Goal: Obtain resource: Download file/media

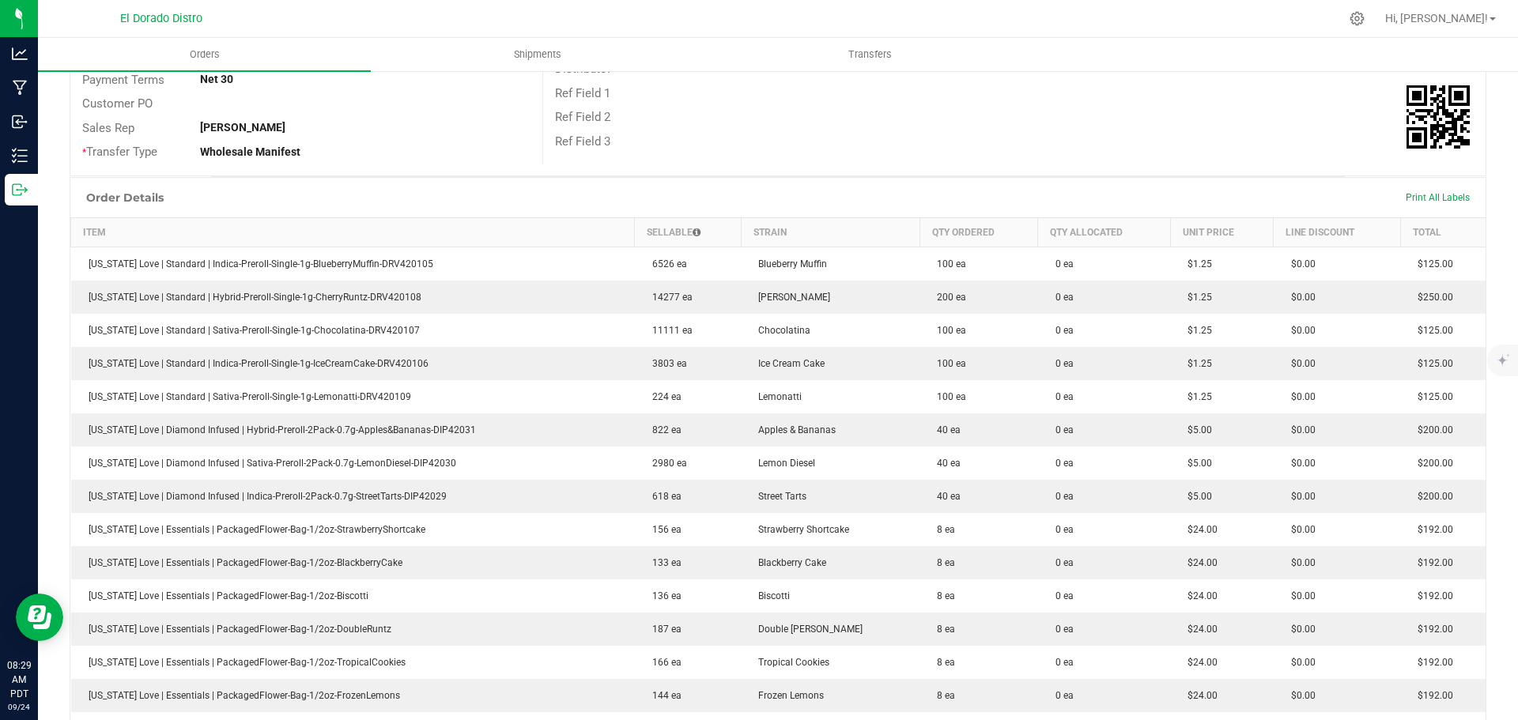
scroll to position [237, 0]
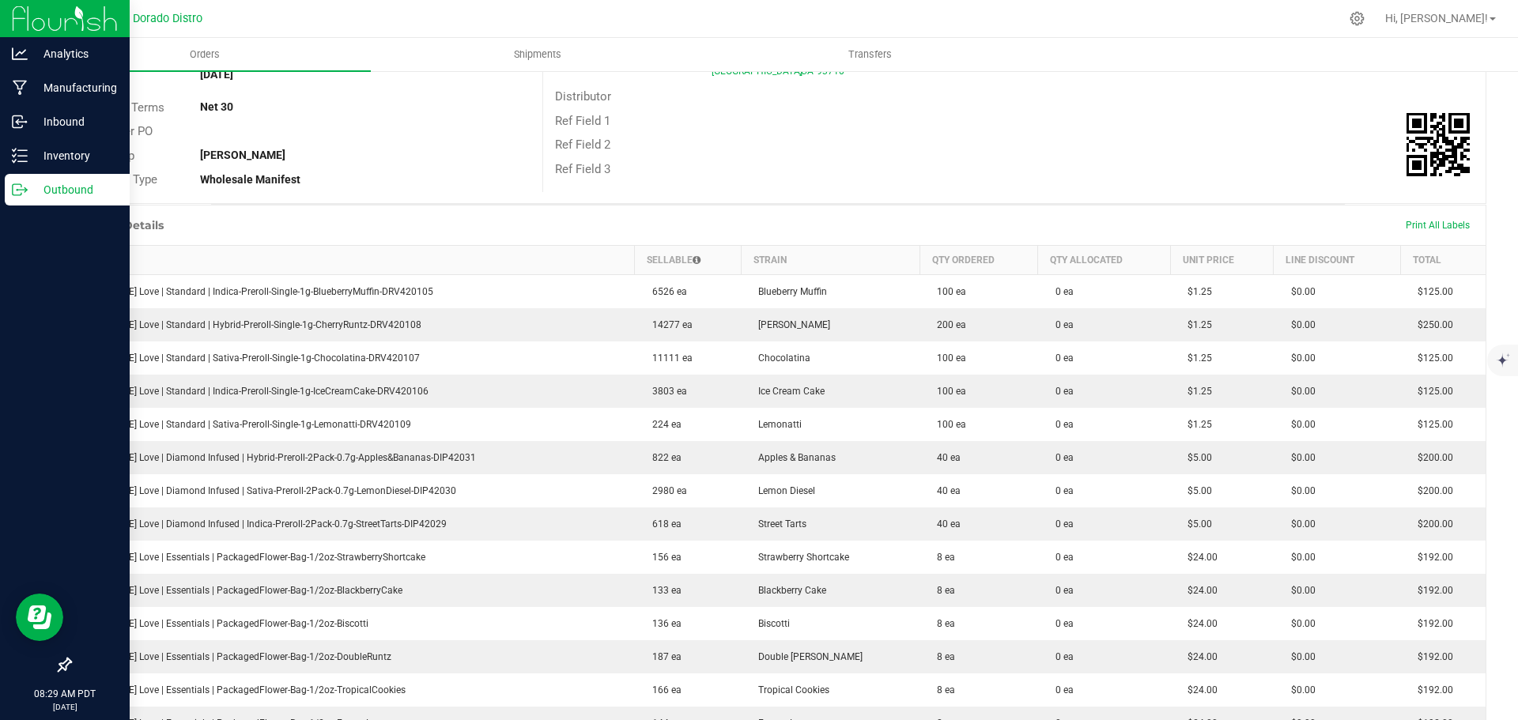
click at [32, 188] on p "Outbound" at bounding box center [75, 189] width 95 height 19
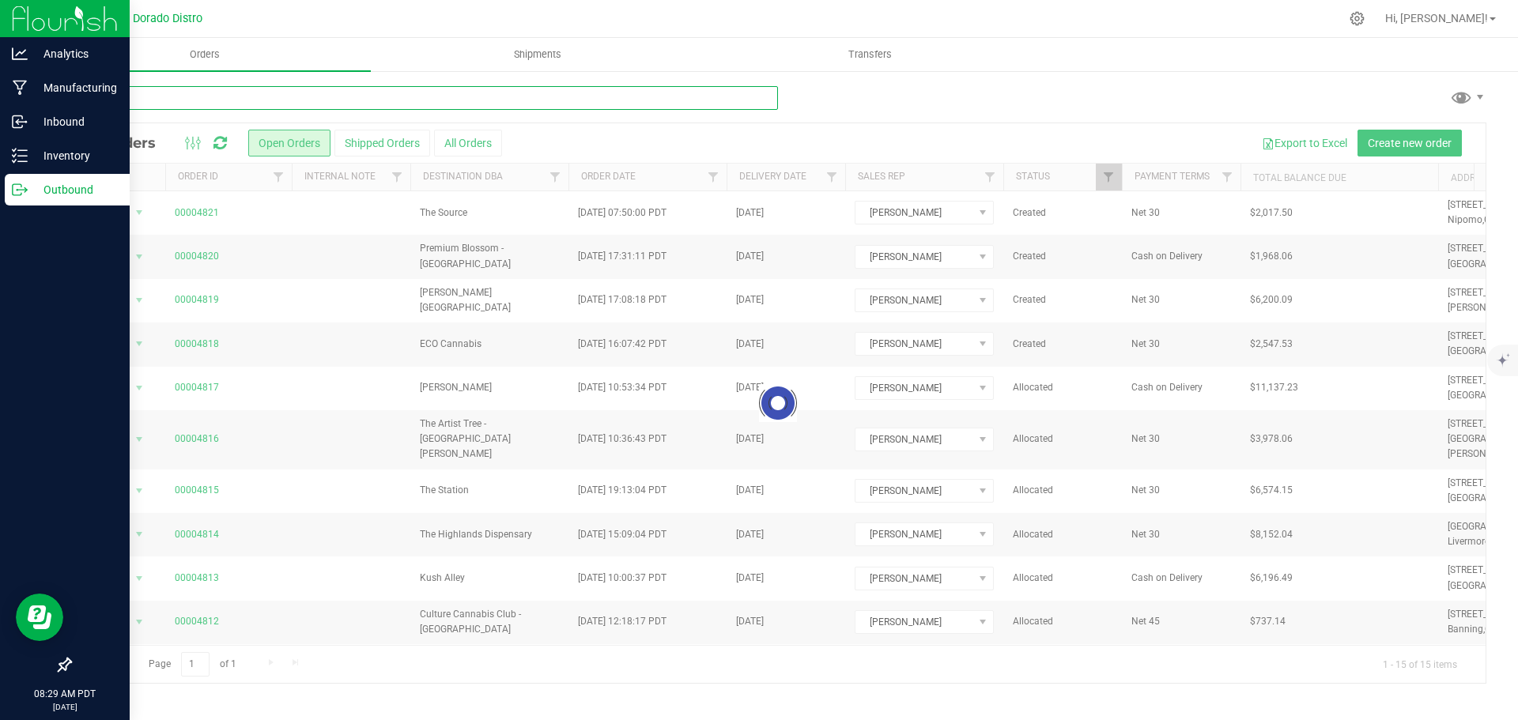
click at [191, 100] on input "text" at bounding box center [424, 98] width 709 height 24
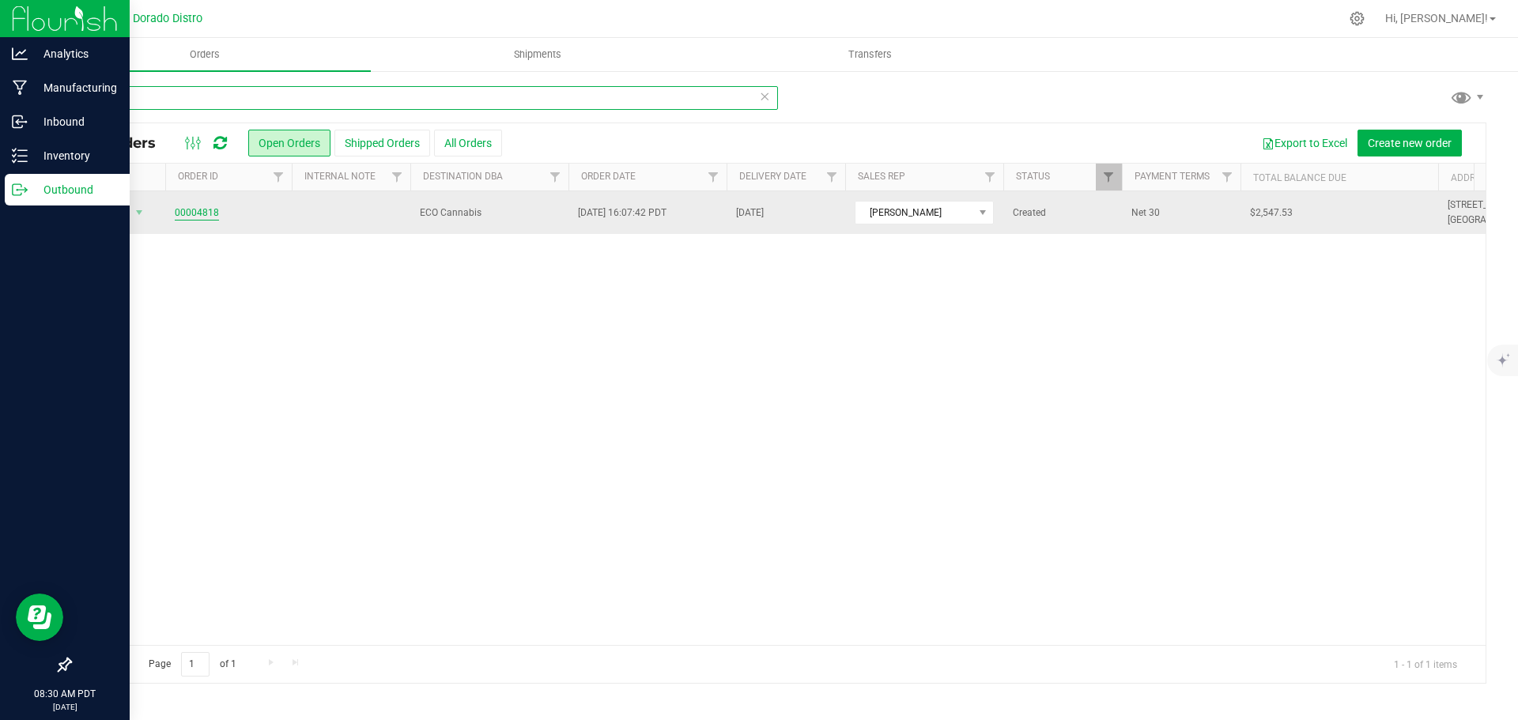
type input "4818"
click at [204, 209] on link "00004818" at bounding box center [197, 213] width 44 height 15
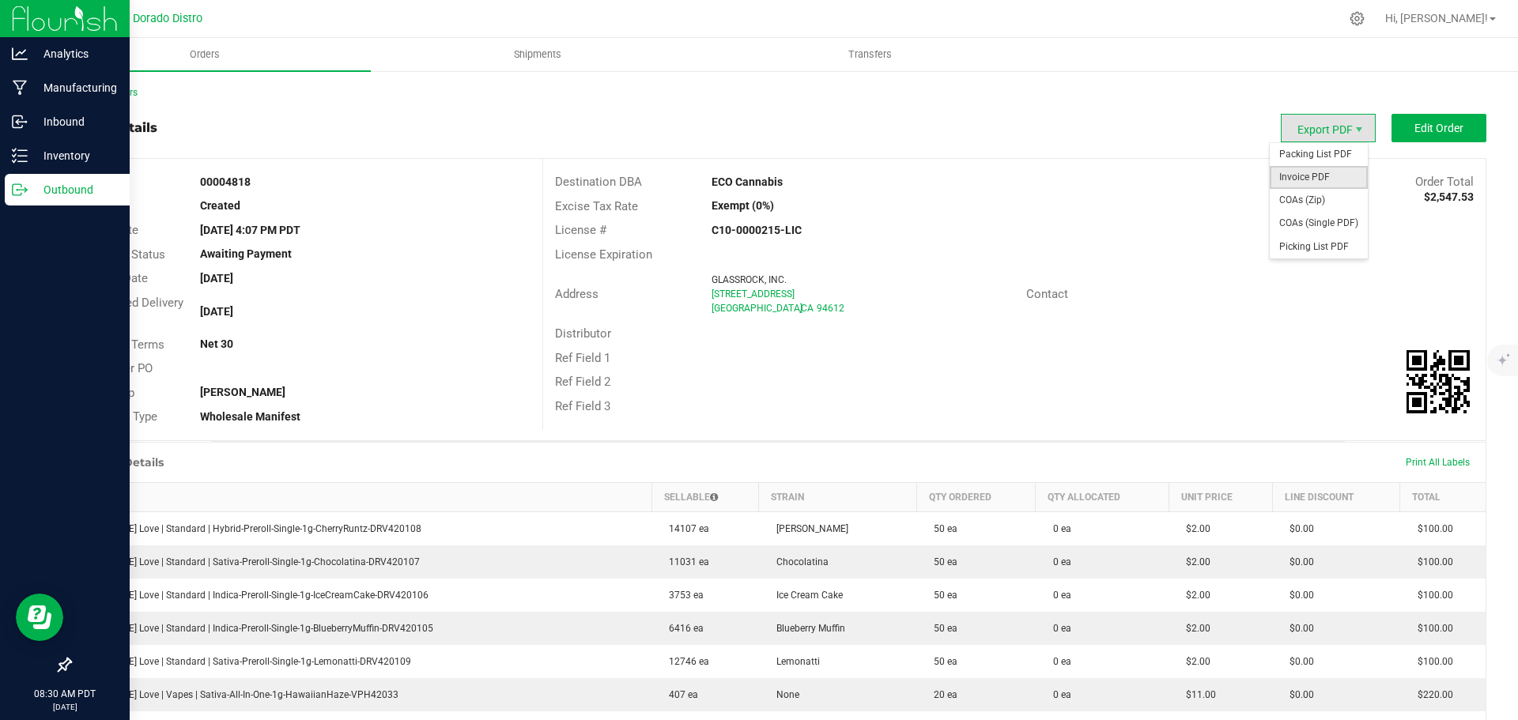
click at [1306, 175] on span "Invoice PDF" at bounding box center [1319, 177] width 98 height 23
click at [97, 86] on div "Back to Orders" at bounding box center [778, 92] width 1417 height 14
click at [99, 88] on link "Back to Orders" at bounding box center [104, 92] width 68 height 11
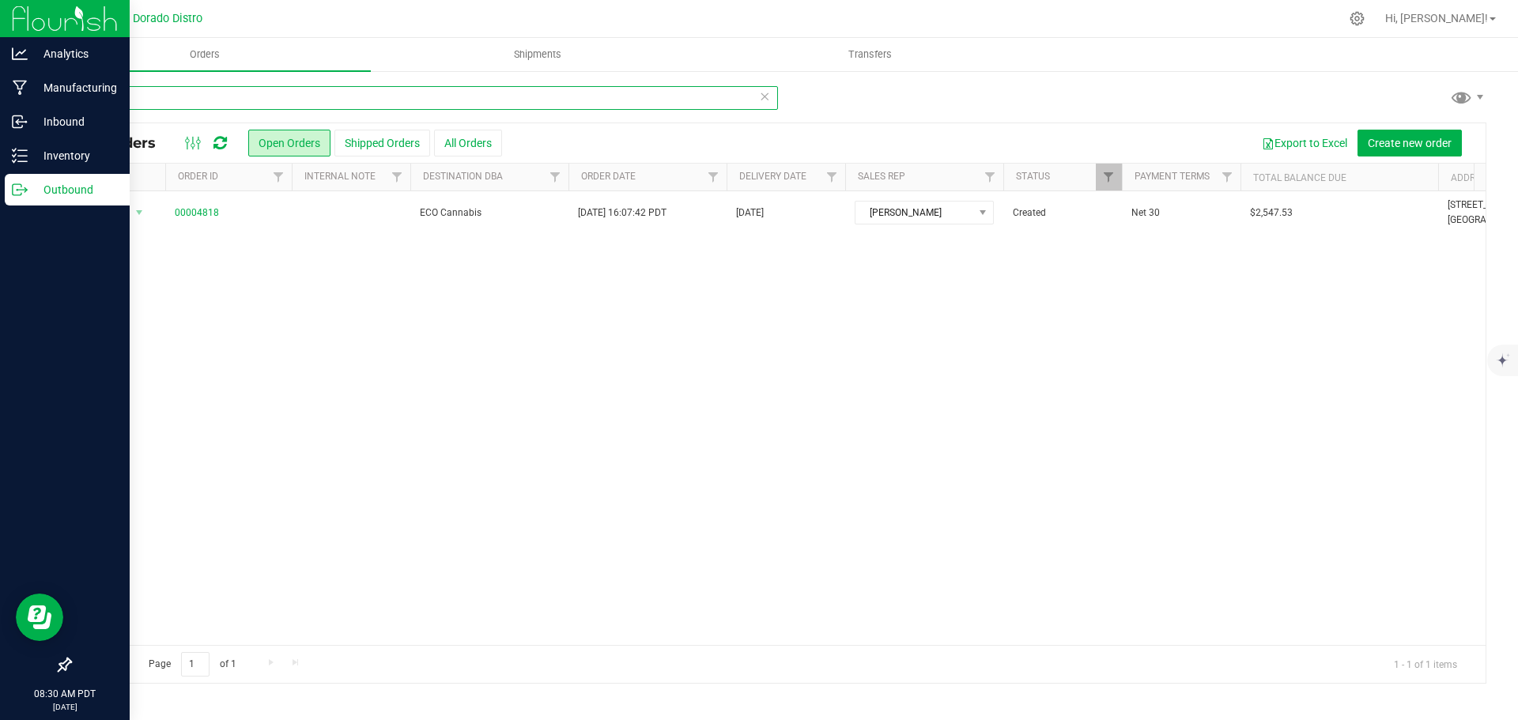
click at [184, 97] on input "4818" at bounding box center [424, 98] width 709 height 24
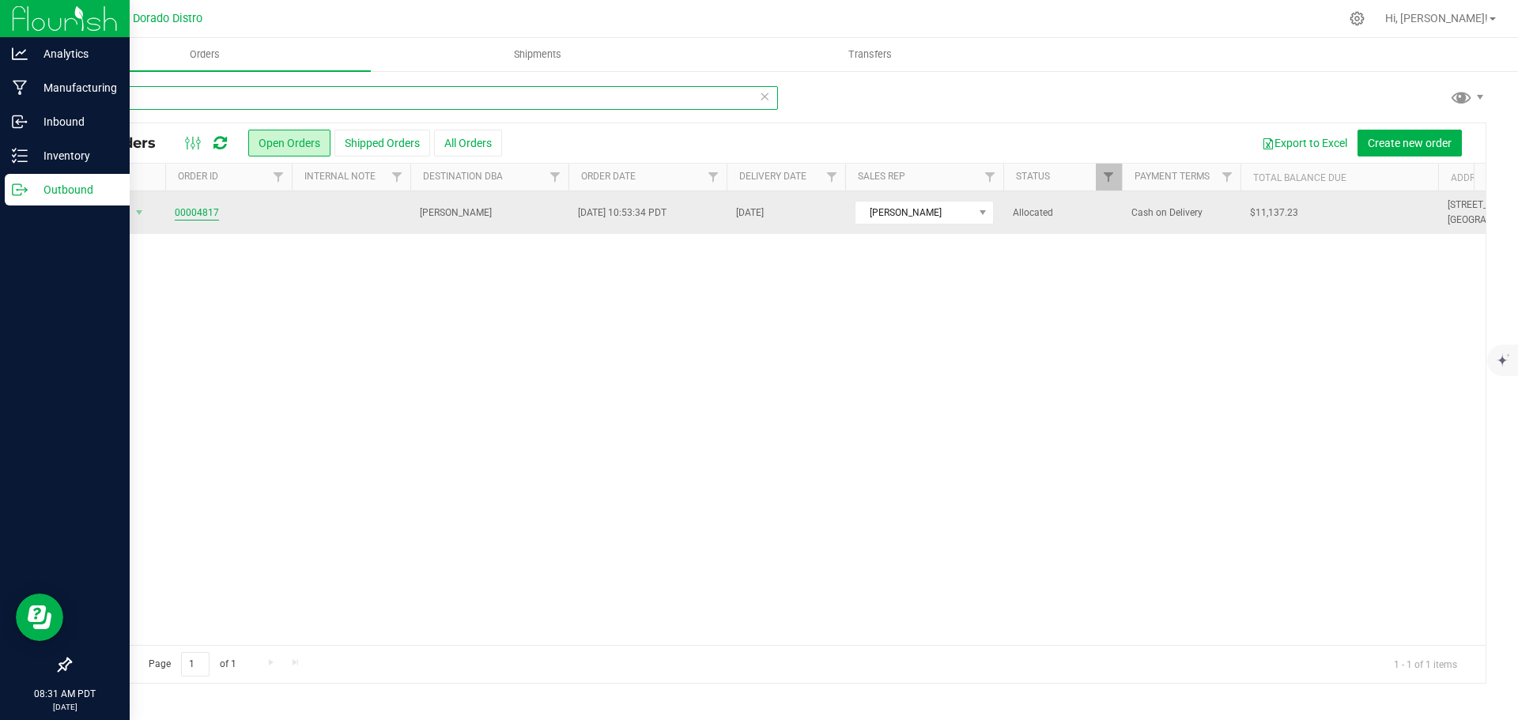
type input "4817"
click at [205, 215] on link "00004817" at bounding box center [197, 213] width 44 height 15
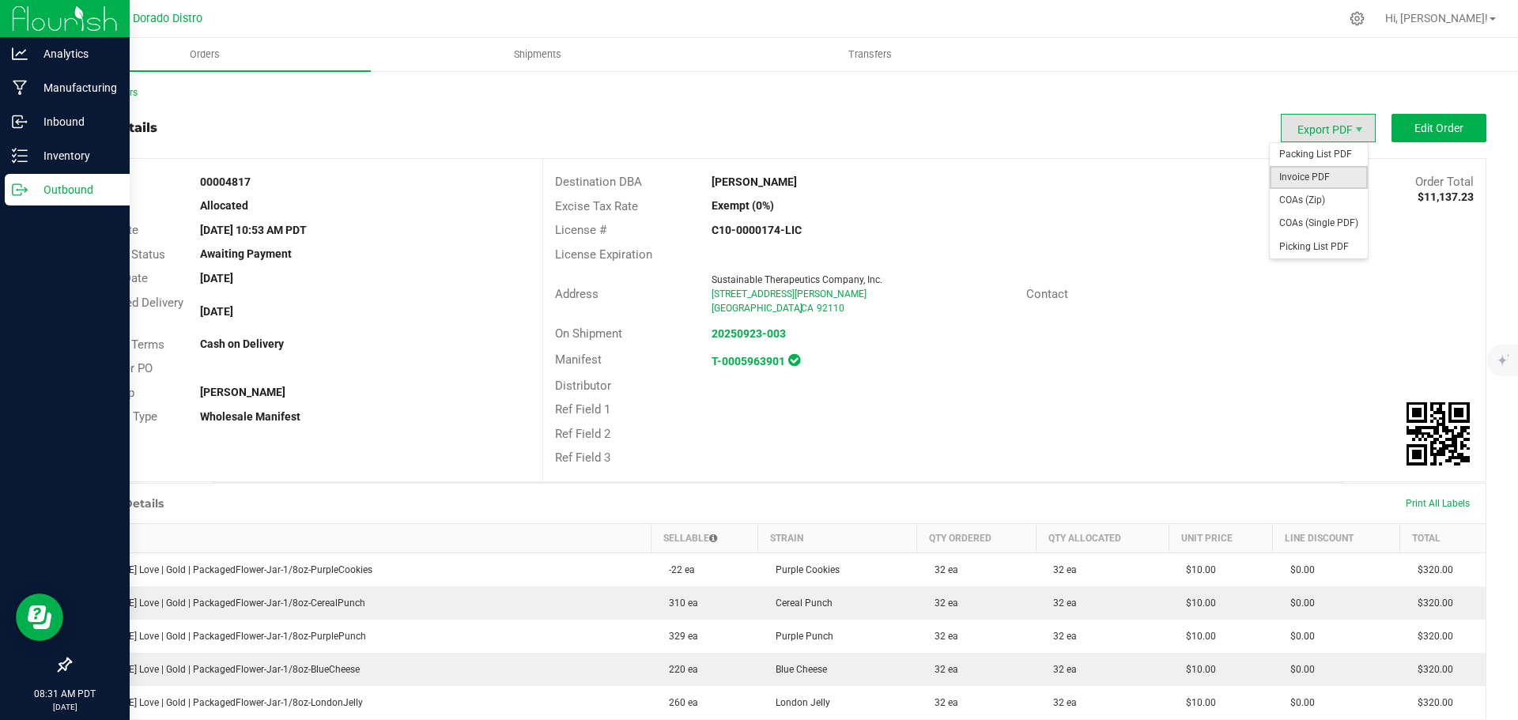
click at [1317, 172] on span "Invoice PDF" at bounding box center [1319, 177] width 98 height 23
click at [130, 93] on link "Back to Orders" at bounding box center [104, 92] width 68 height 11
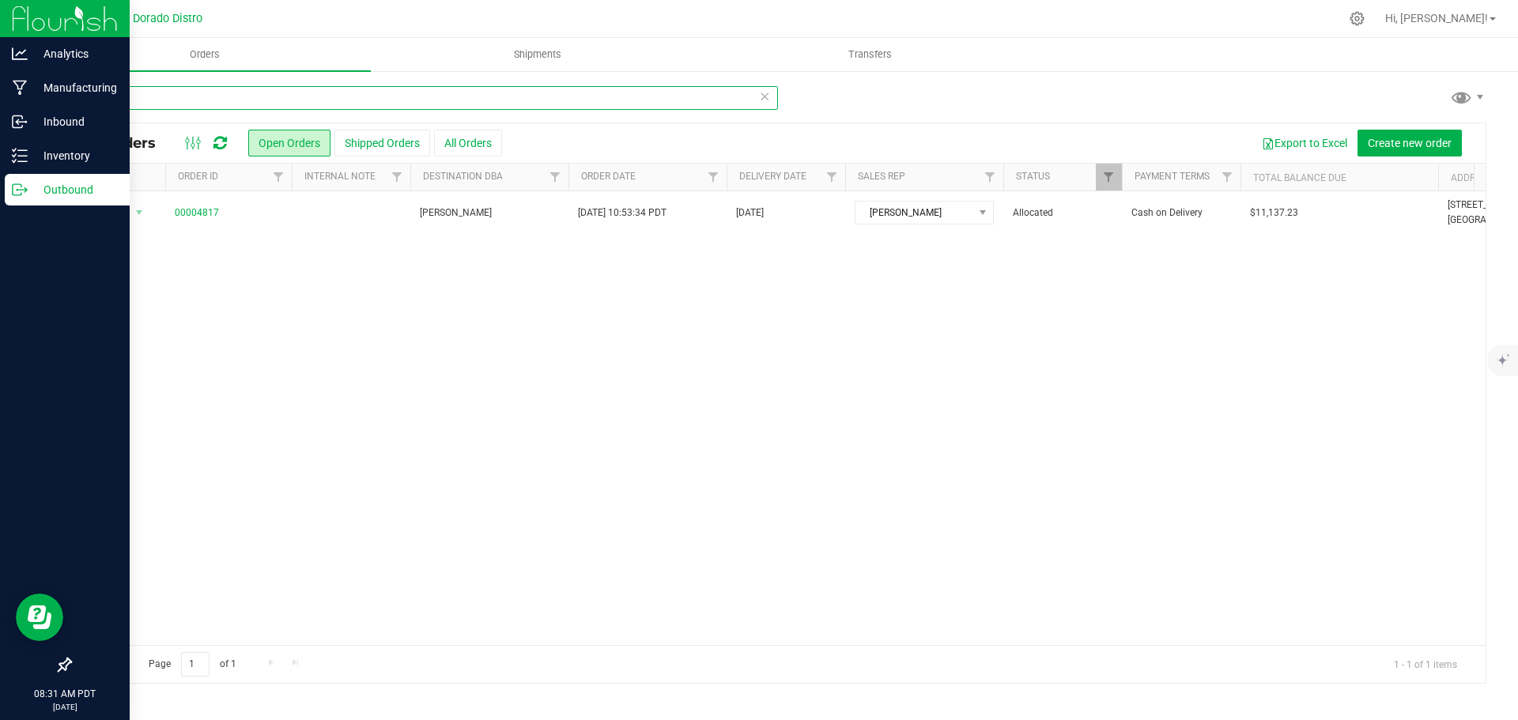
click at [273, 101] on input "4817" at bounding box center [424, 98] width 709 height 24
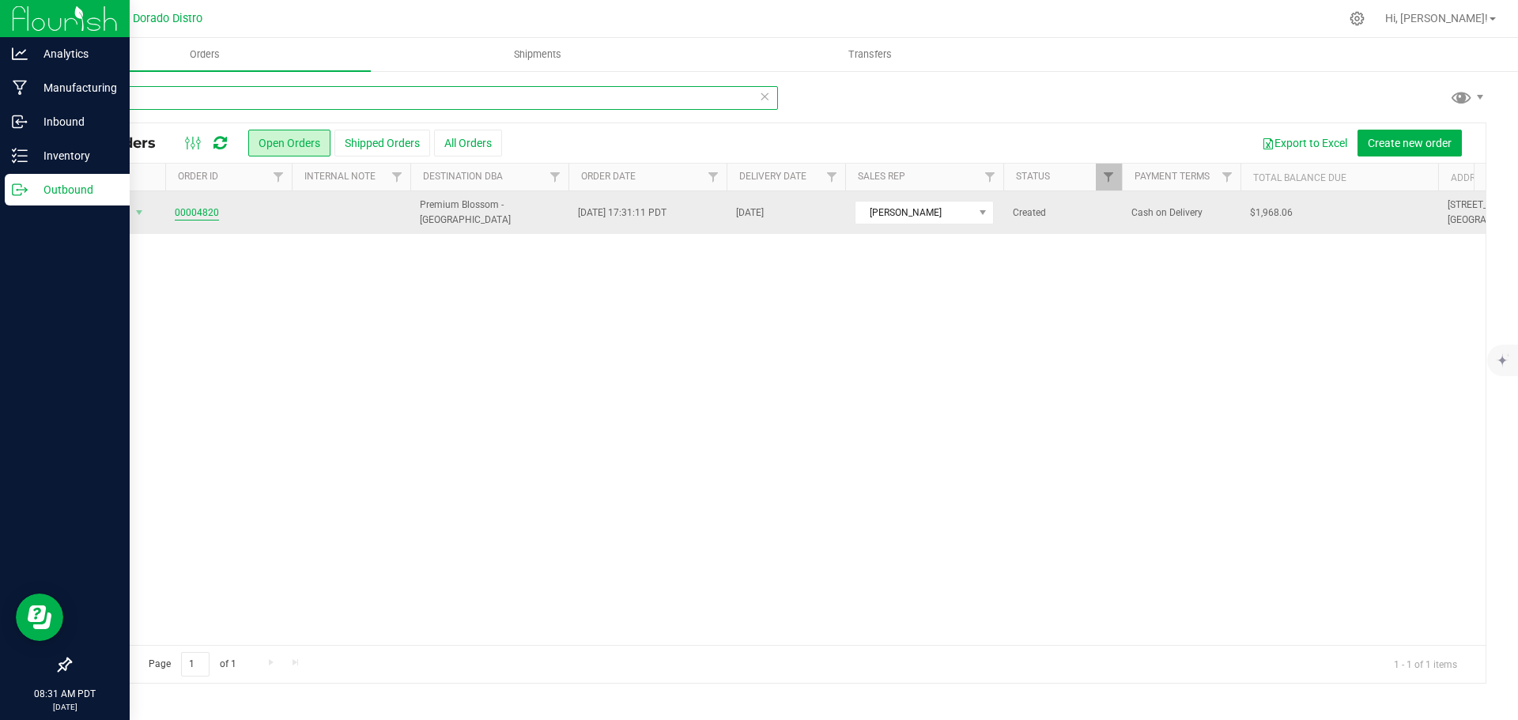
type input "4820"
click at [210, 212] on link "00004820" at bounding box center [197, 213] width 44 height 15
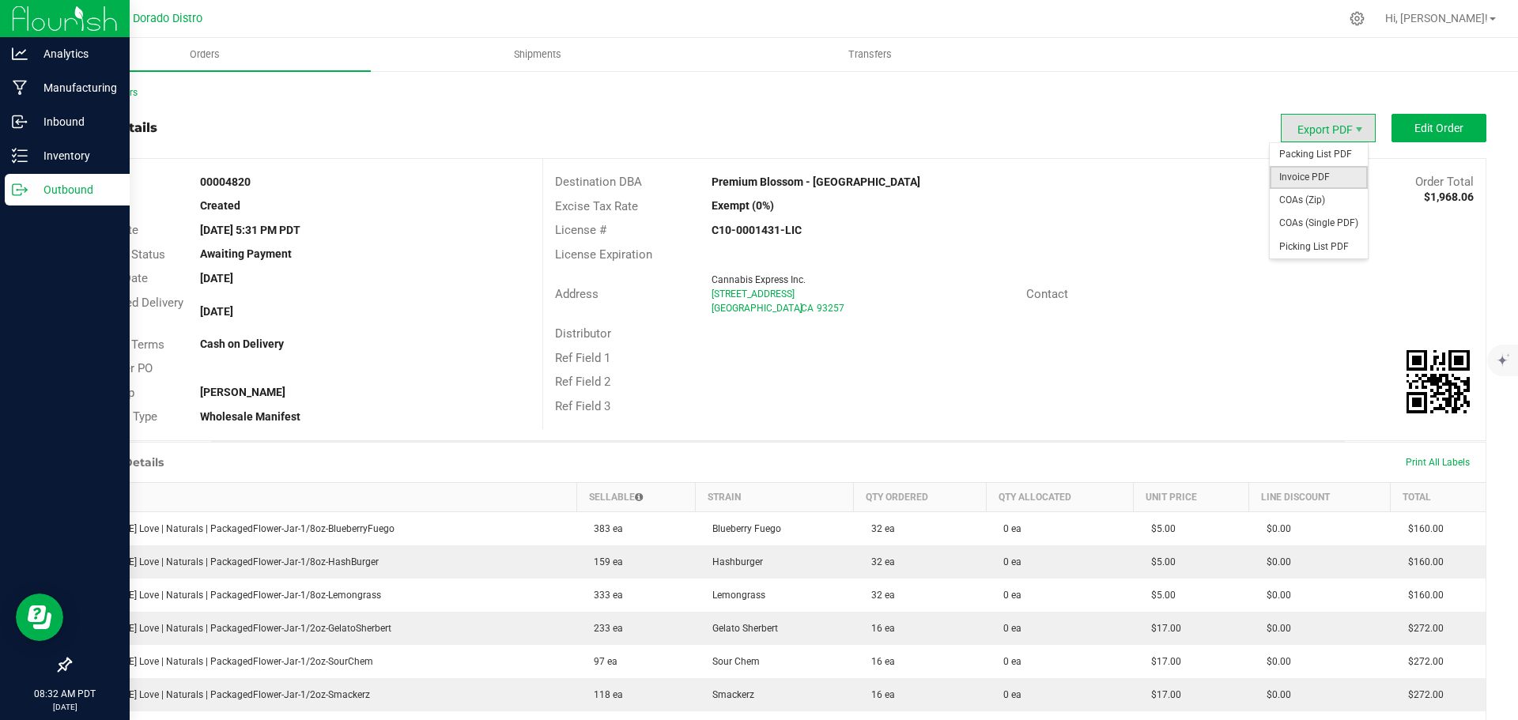
click at [1320, 179] on span "Invoice PDF" at bounding box center [1319, 177] width 98 height 23
